Goal: Task Accomplishment & Management: Complete application form

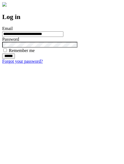
type input "**********"
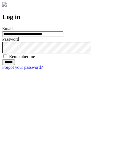
click at [15, 65] on input "******" at bounding box center [8, 62] width 13 height 6
